Goal: Task Accomplishment & Management: Use online tool/utility

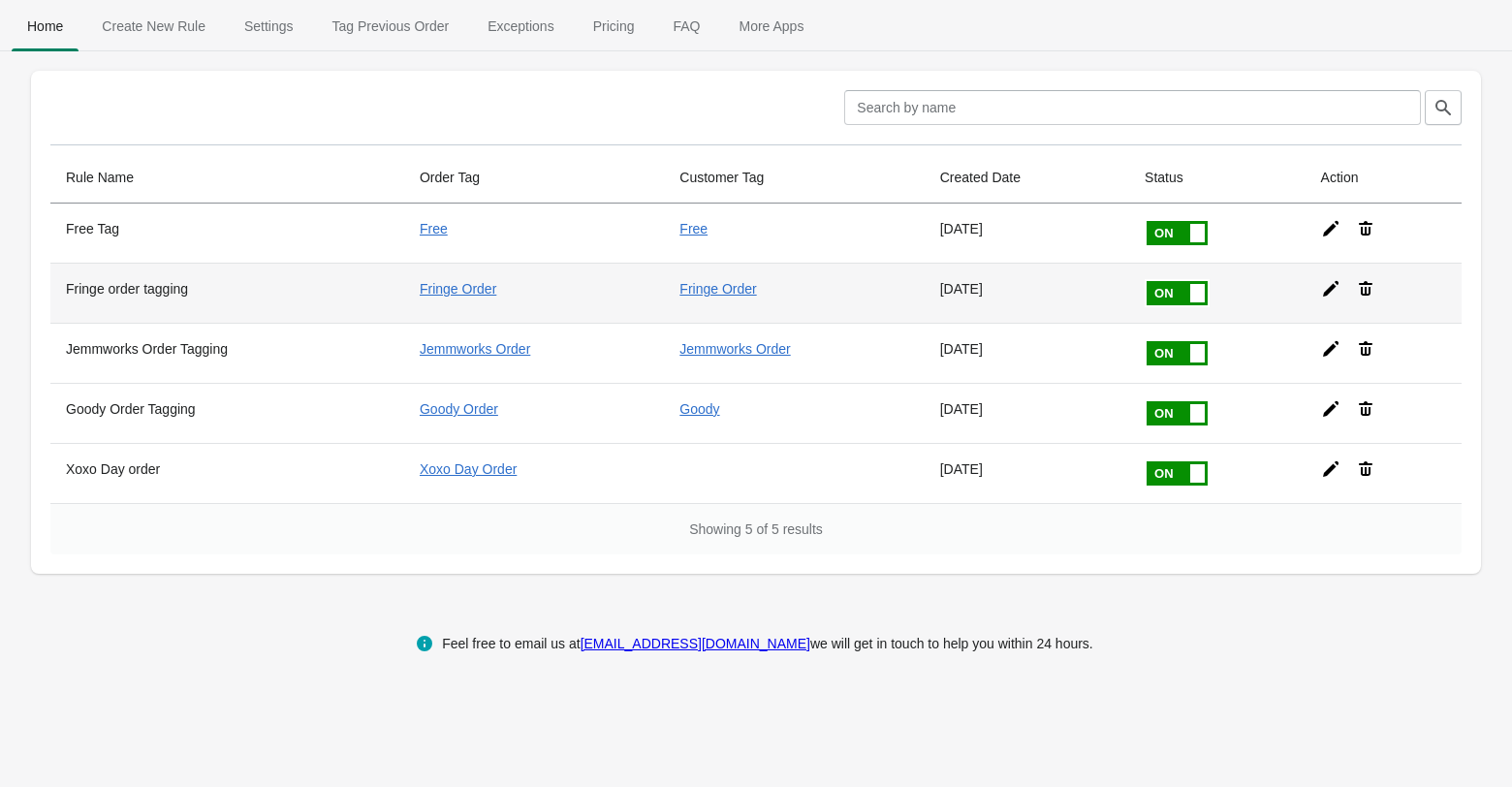
click at [1341, 283] on icon at bounding box center [1331, 288] width 19 height 19
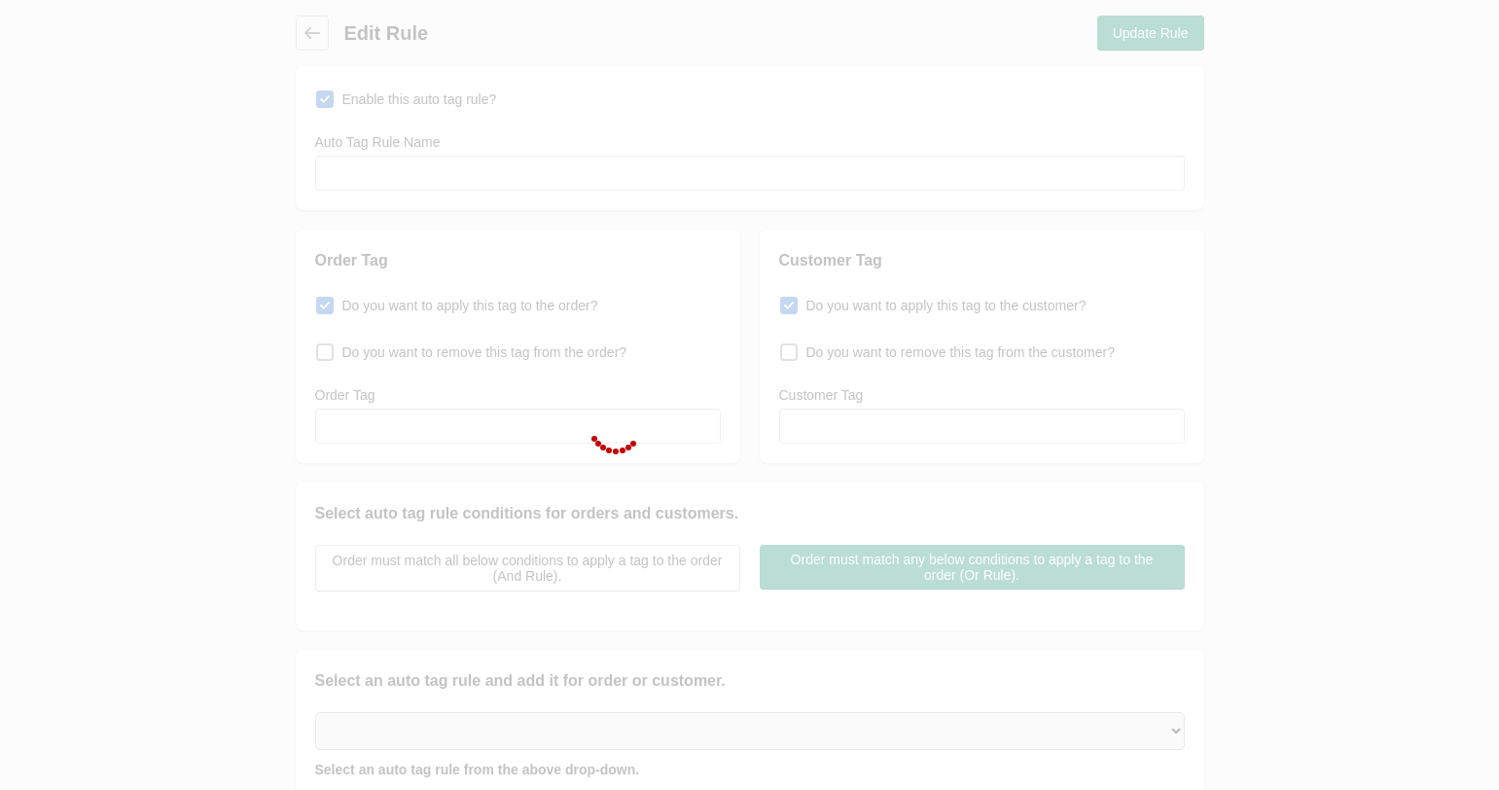
type input "Fringe order tagging"
checkbox input "true"
type input "Fringe Order"
checkbox input "true"
type input "Fringe Order"
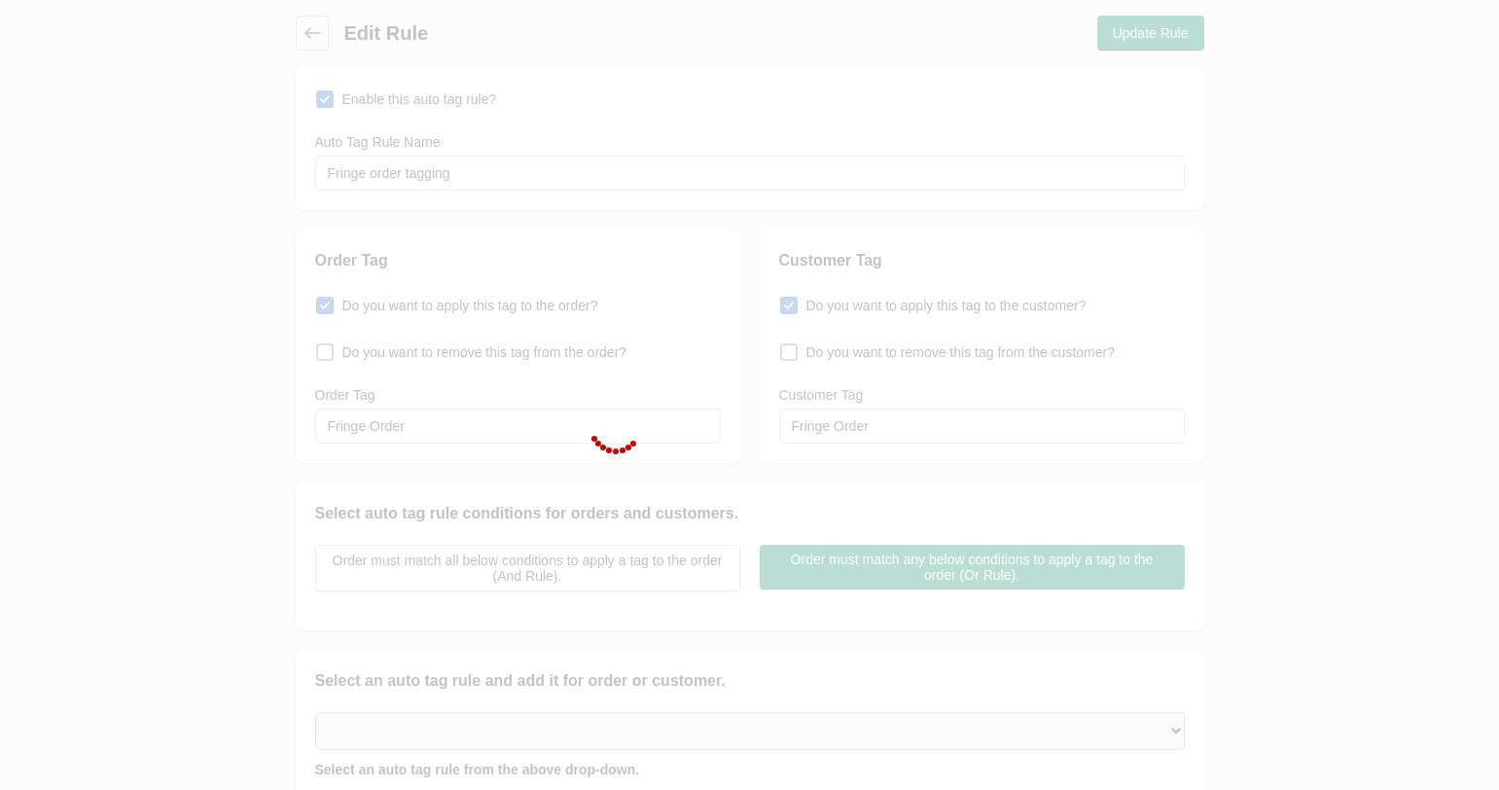
select select "5"
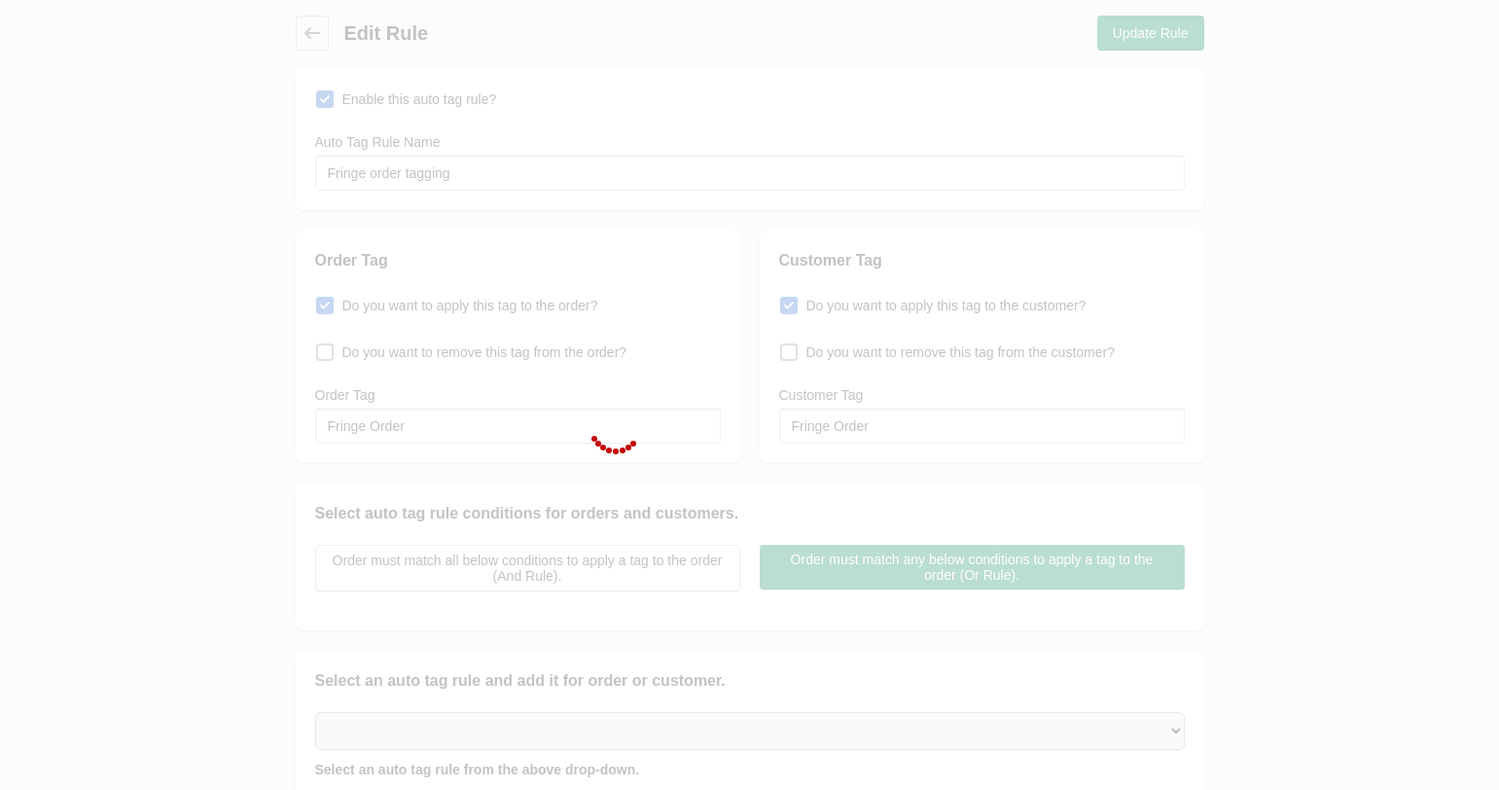
select select "5"
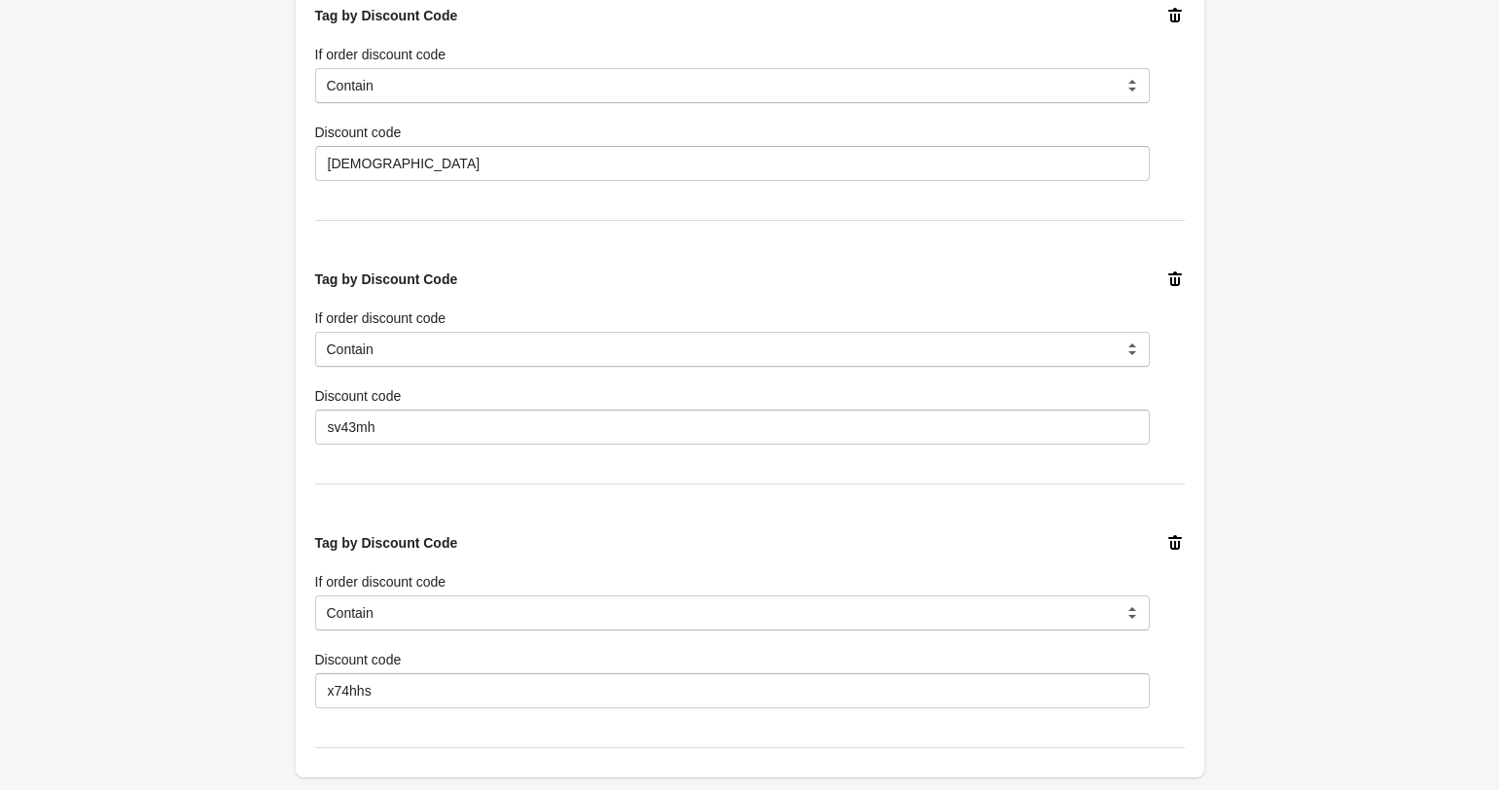
scroll to position [2161, 0]
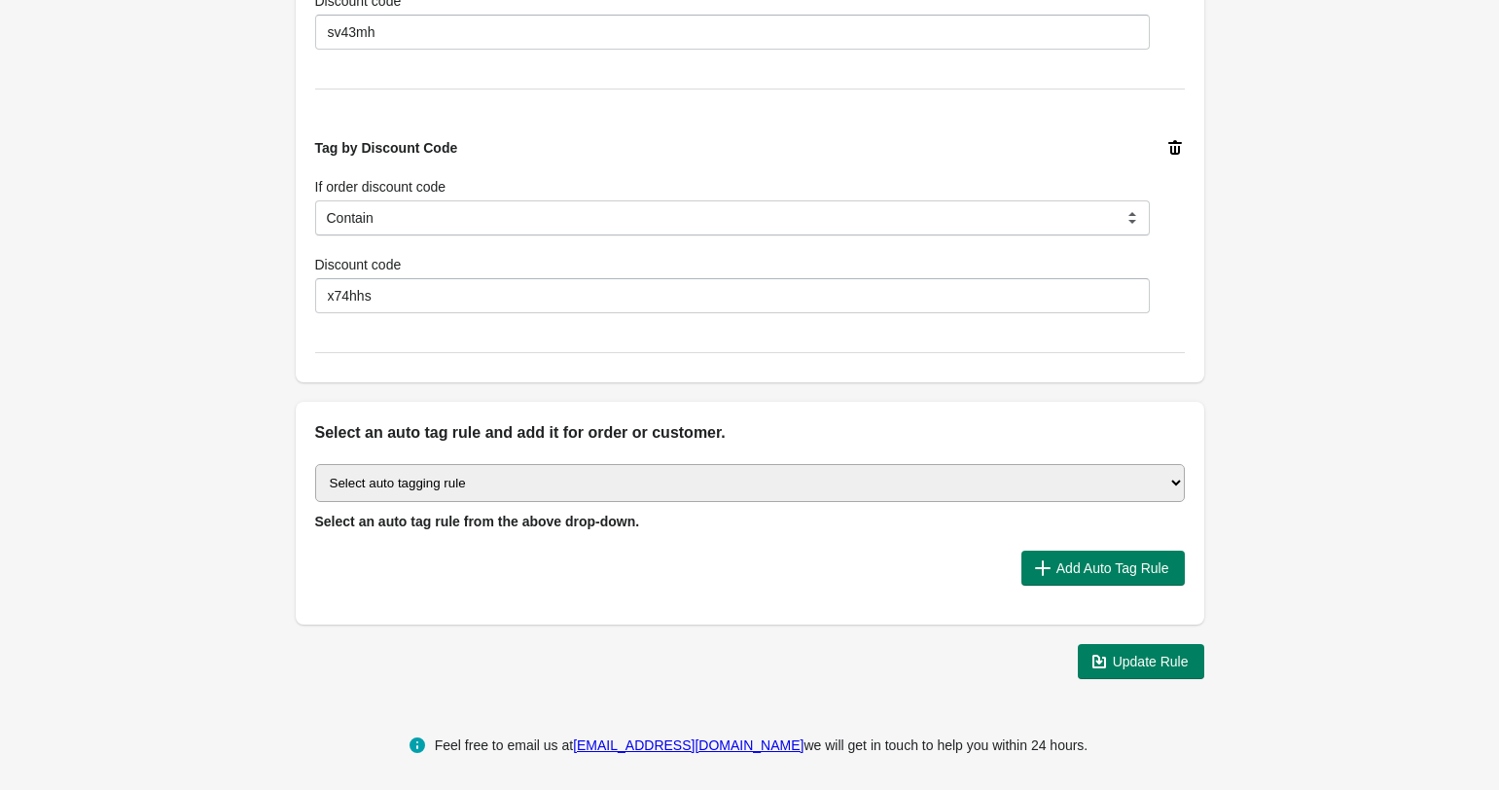
click at [416, 447] on div "Select auto tagging rule Tag by order amount Tag based on the order count (Volu…" at bounding box center [750, 535] width 908 height 180
click at [414, 471] on select "Select auto tagging rule Tag by order amount Tag based on the order count (Volu…" at bounding box center [750, 483] width 870 height 38
select select "7"
click at [315, 464] on select "Select auto tagging rule Tag by order amount Tag based on the order count (Volu…" at bounding box center [750, 483] width 870 height 38
click at [1108, 565] on span "Add Auto Tag Rule" at bounding box center [1112, 568] width 113 height 16
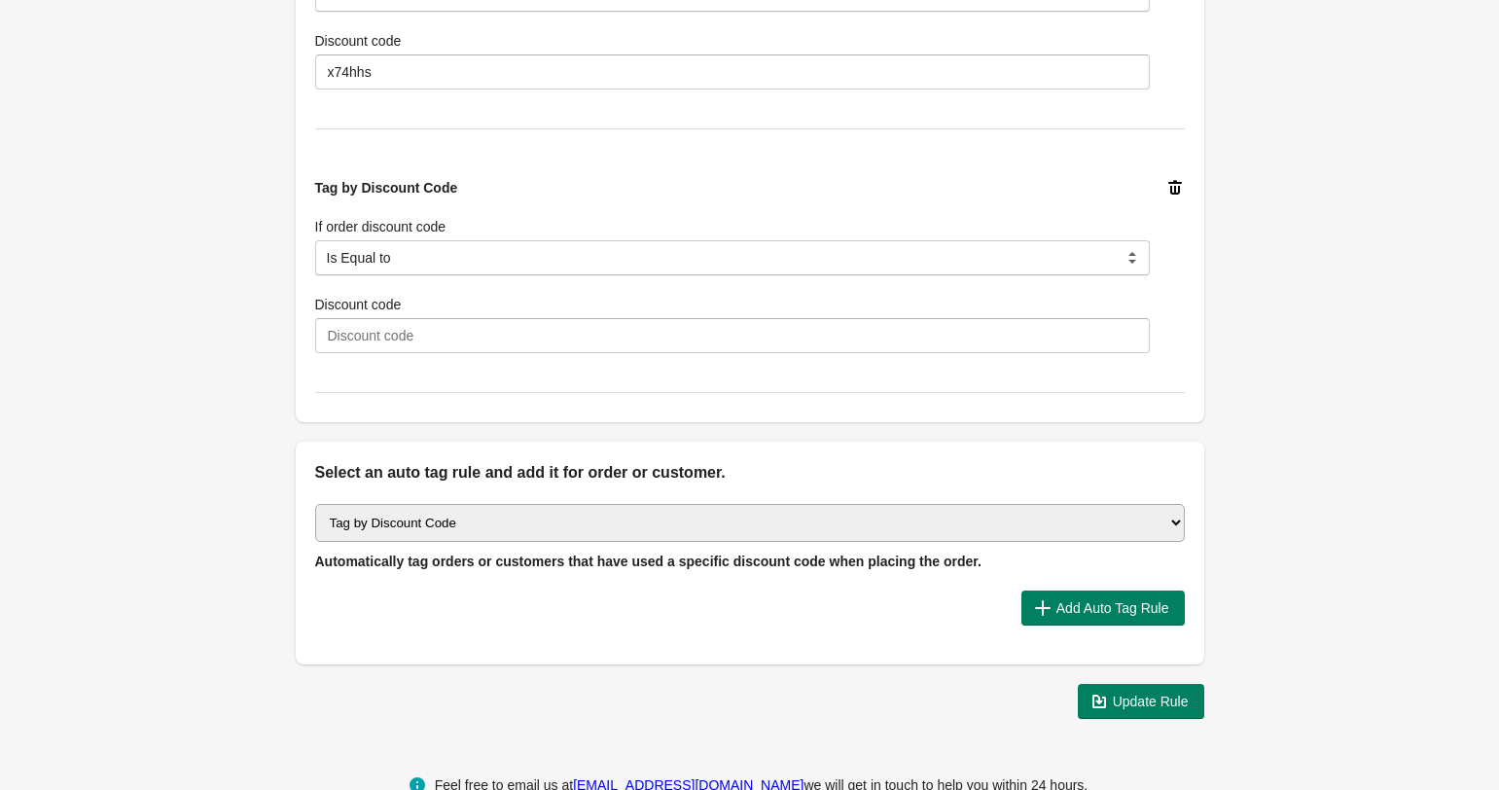
scroll to position [2425, 0]
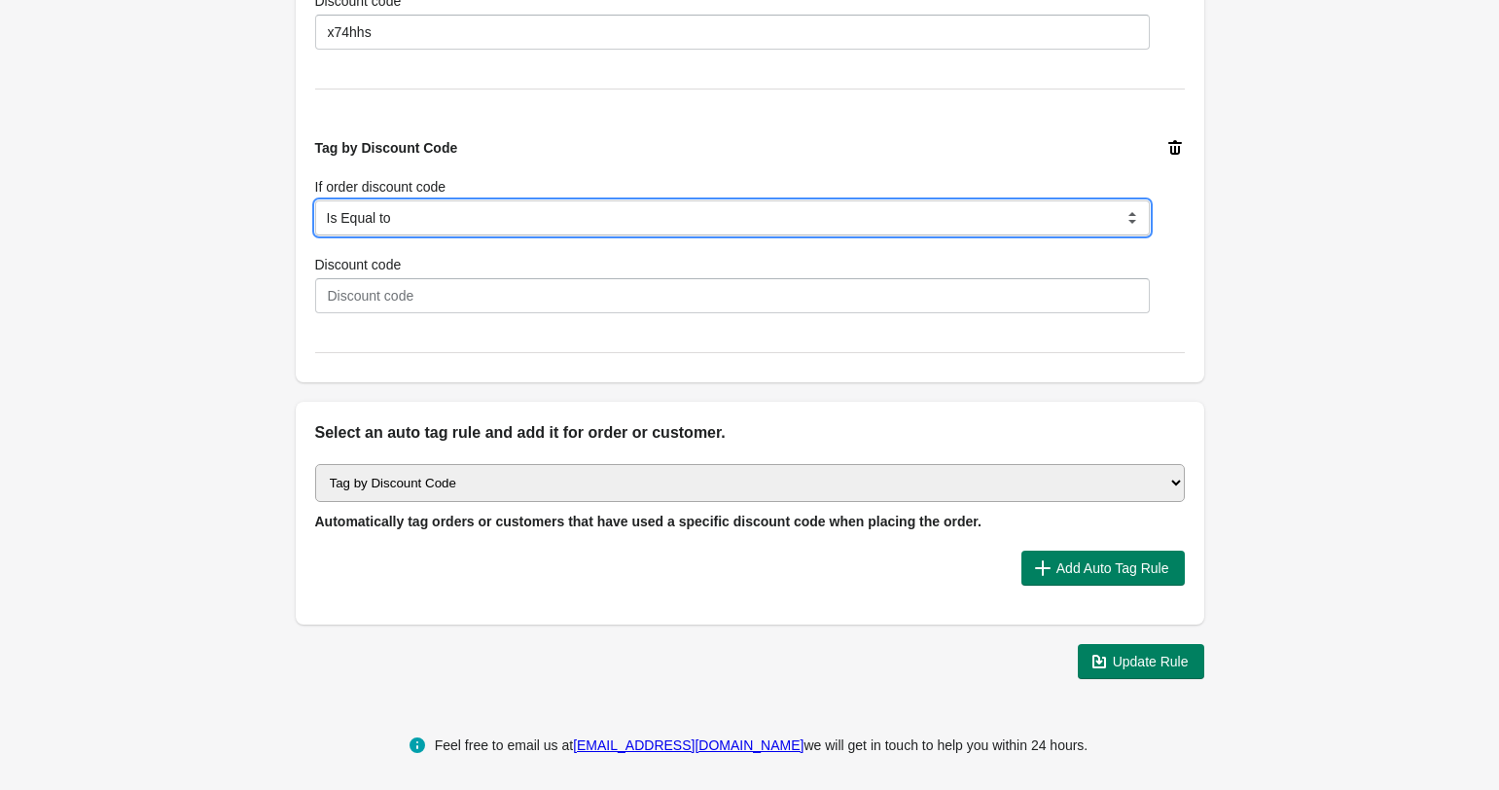
click at [528, 202] on select "Is Equal to Contain Is not Equal to Does not contain Is using any discount code…" at bounding box center [732, 217] width 835 height 35
select select "5"
click at [315, 200] on select "Is Equal to Contain Is not Equal to Does not contain Is using any discount code…" at bounding box center [732, 217] width 835 height 35
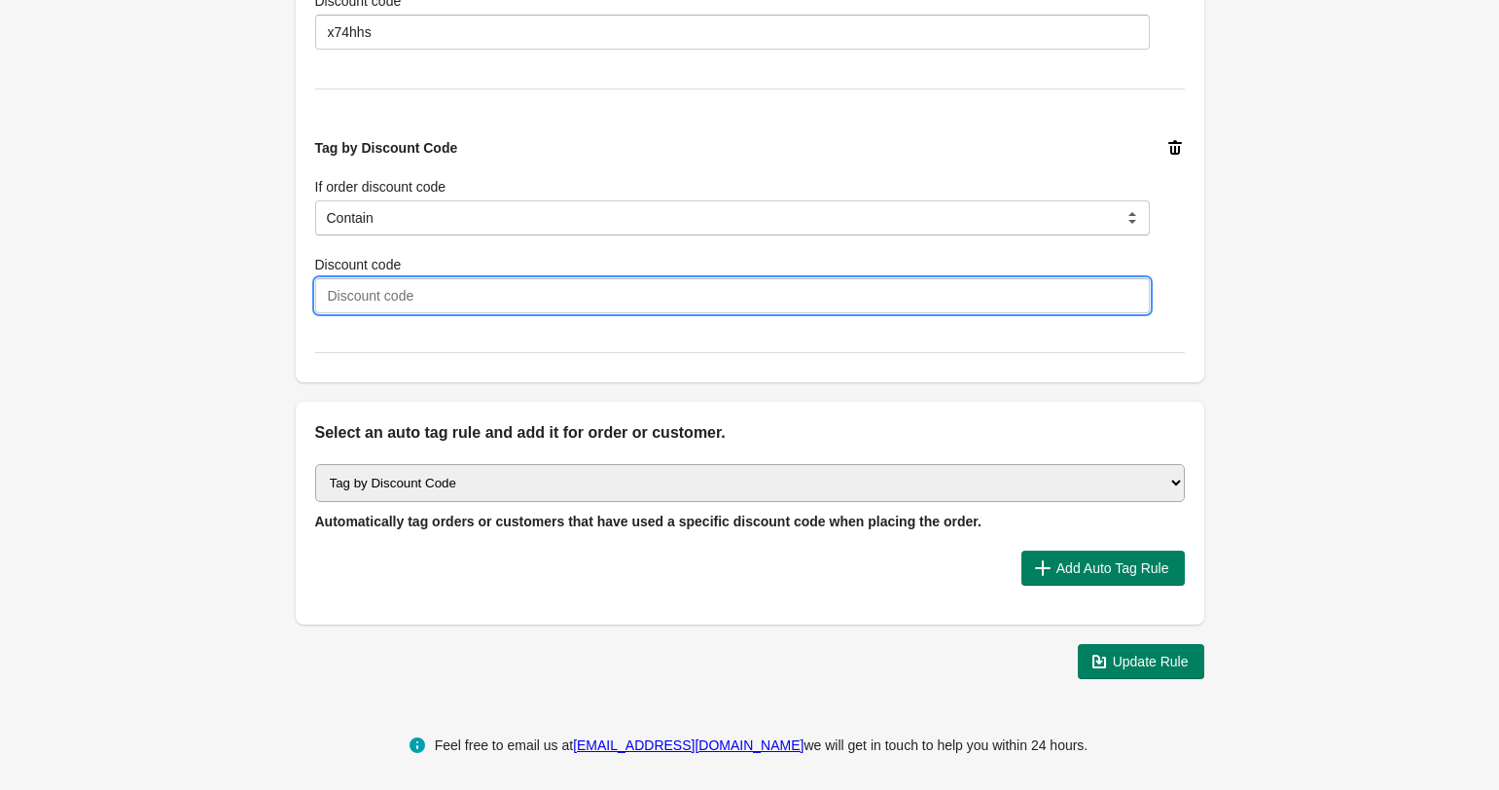
click at [517, 278] on input "Discount code" at bounding box center [732, 295] width 835 height 35
paste input "e8xjwj"
type input "e8xjwj"
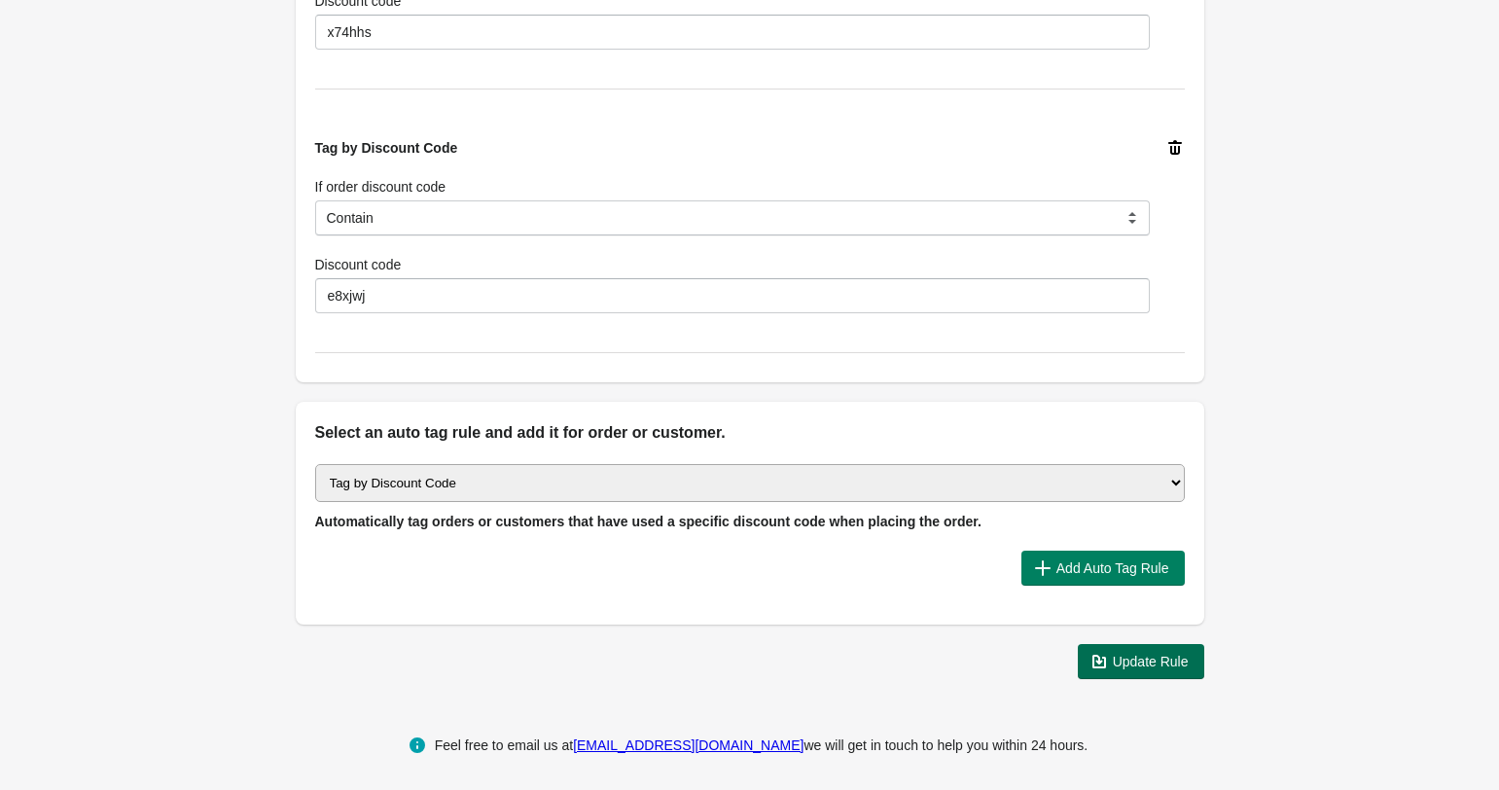
click at [1096, 660] on icon "button" at bounding box center [1098, 661] width 19 height 19
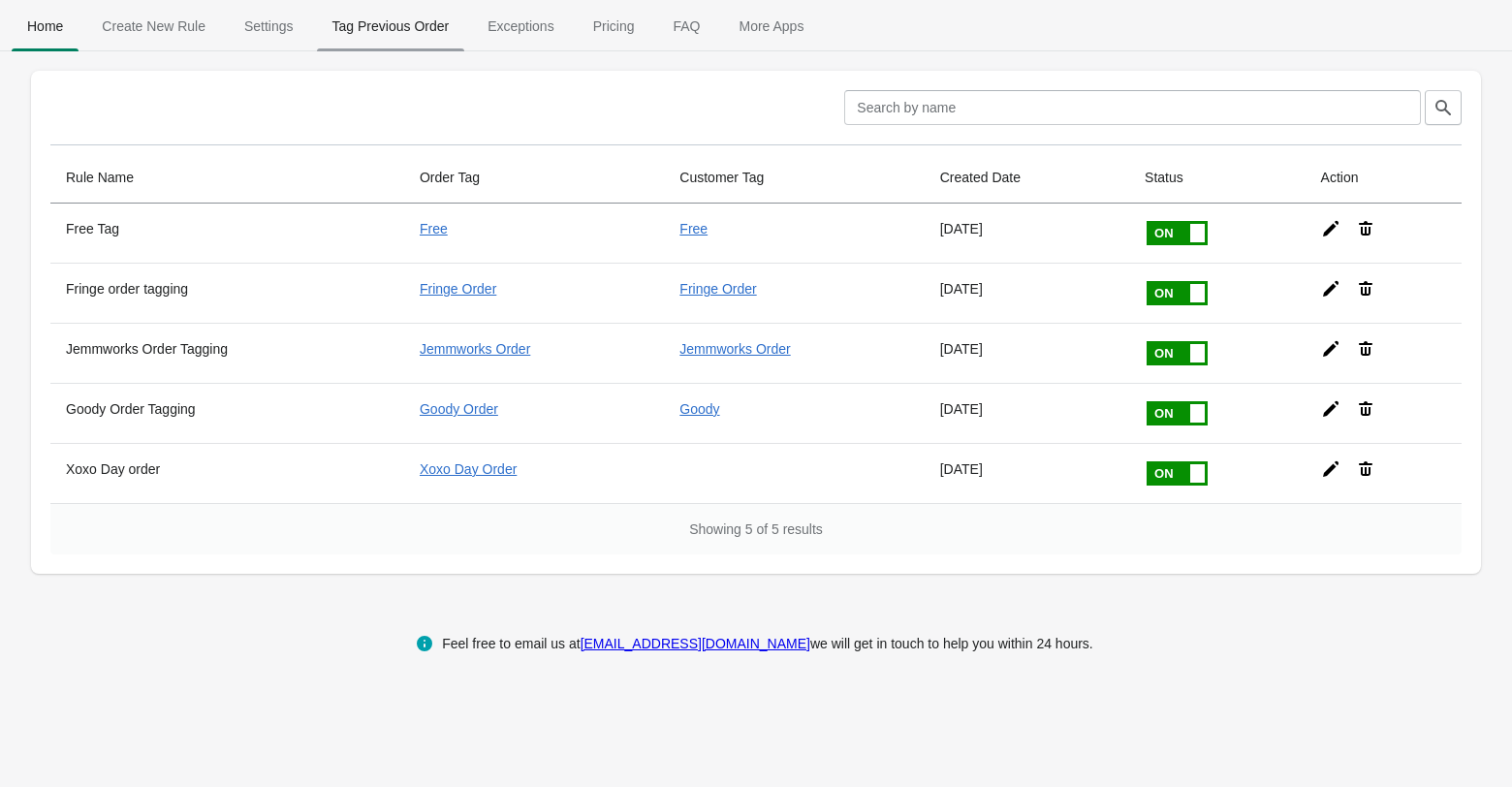
click at [431, 33] on span "Tag Previous Order" at bounding box center [391, 26] width 149 height 35
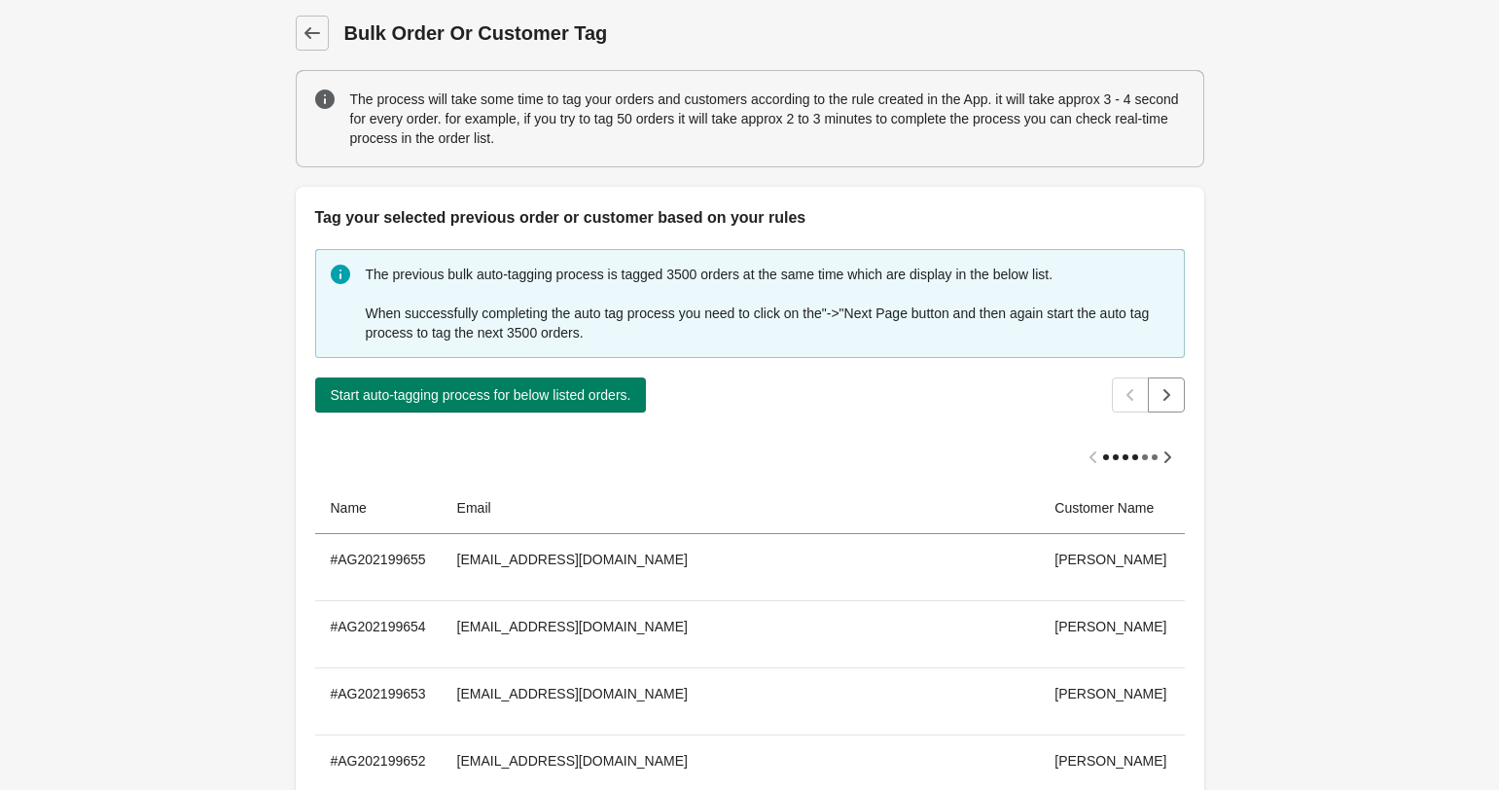
scroll to position [231, 0]
